Goal: Task Accomplishment & Management: Complete application form

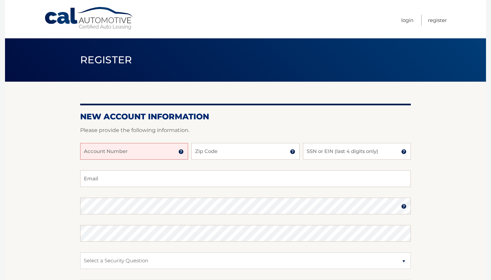
click at [147, 149] on input "Account Number" at bounding box center [134, 151] width 108 height 17
type input "44455991644"
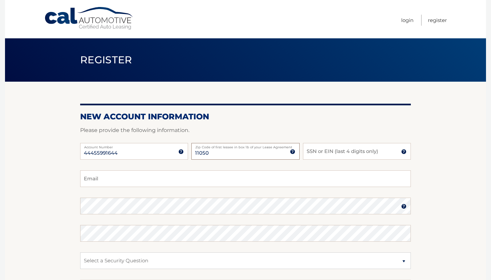
type input "11050"
click at [343, 150] on input "SSN or EIN (last 4 digits only)" at bounding box center [357, 151] width 108 height 17
type input "6563"
type input "[EMAIL_ADDRESS][DOMAIN_NAME]"
click at [441, 218] on section "New Account Information Please provide the following information. 44455991644 A…" at bounding box center [245, 212] width 481 height 261
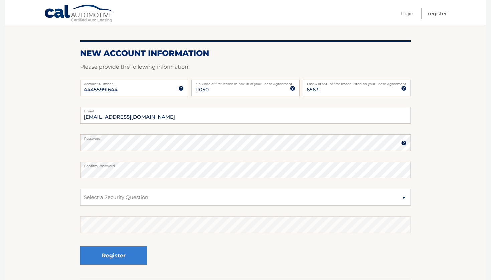
scroll to position [64, 0]
select select "2"
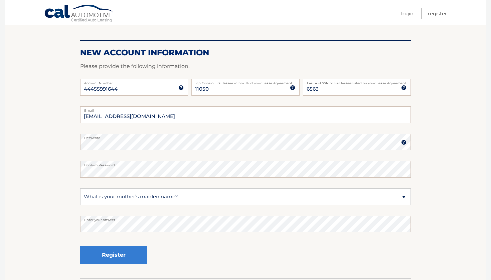
click at [219, 256] on div "Register" at bounding box center [245, 255] width 330 height 24
click at [116, 255] on button "Register" at bounding box center [113, 255] width 67 height 18
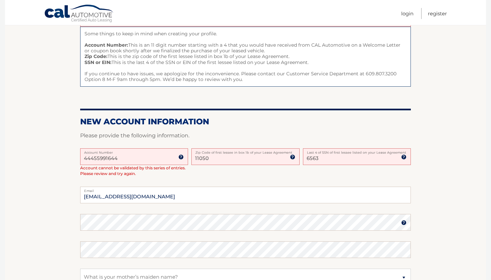
scroll to position [71, 0]
